Goal: Task Accomplishment & Management: Complete application form

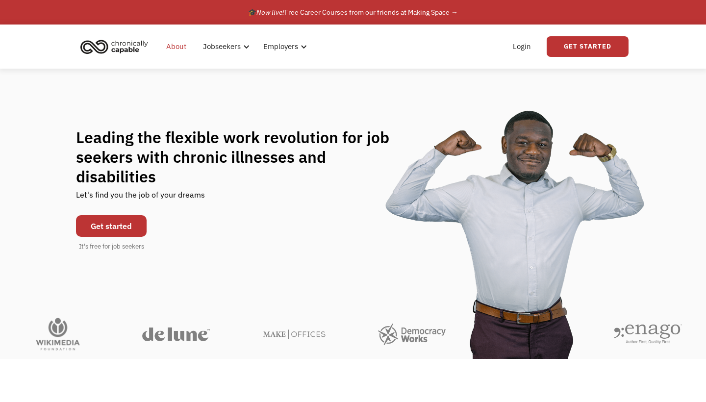
click at [177, 49] on link "About" at bounding box center [176, 46] width 32 height 31
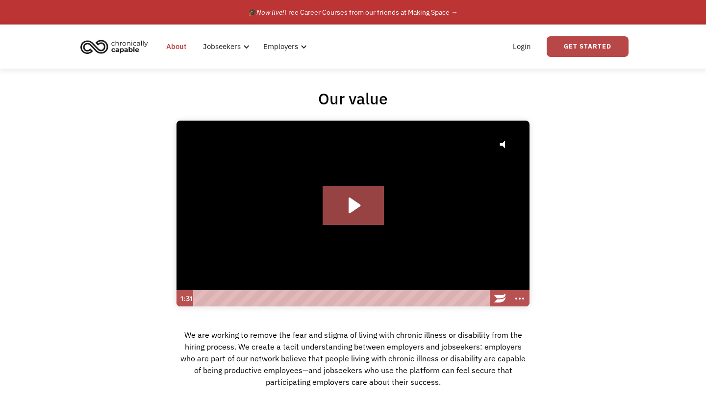
click at [568, 40] on link "Get Started" at bounding box center [588, 46] width 82 height 21
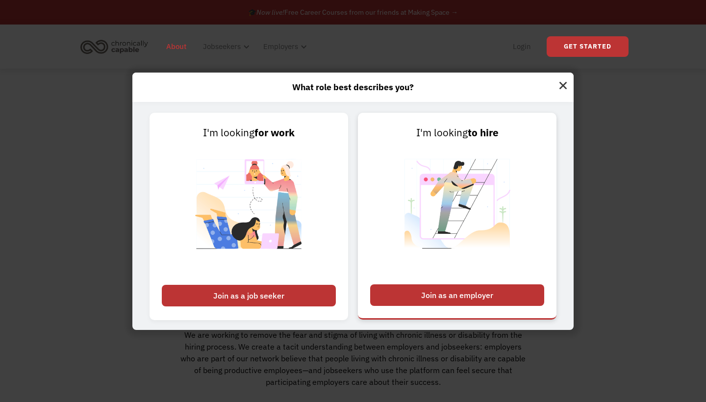
click at [421, 297] on div "Join as an employer" at bounding box center [457, 295] width 174 height 22
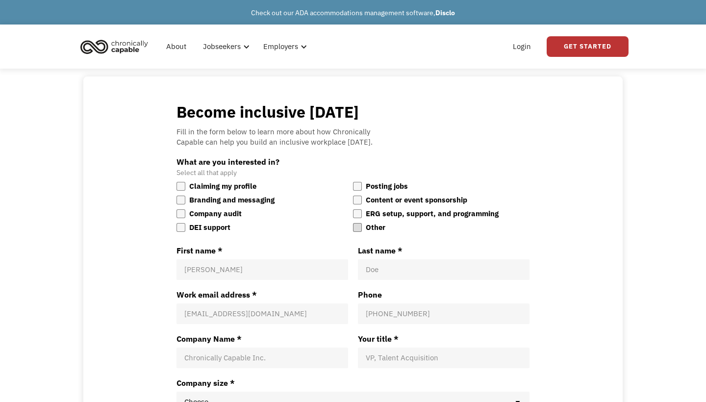
click at [360, 223] on div at bounding box center [357, 227] width 9 height 9
click at [353, 222] on input "Other" at bounding box center [353, 222] width 0 height 0
click at [361, 223] on div at bounding box center [357, 227] width 9 height 9
click at [353, 222] on input "Other" at bounding box center [353, 222] width 0 height 0
